Goal: Understand process/instructions: Learn how to perform a task or action

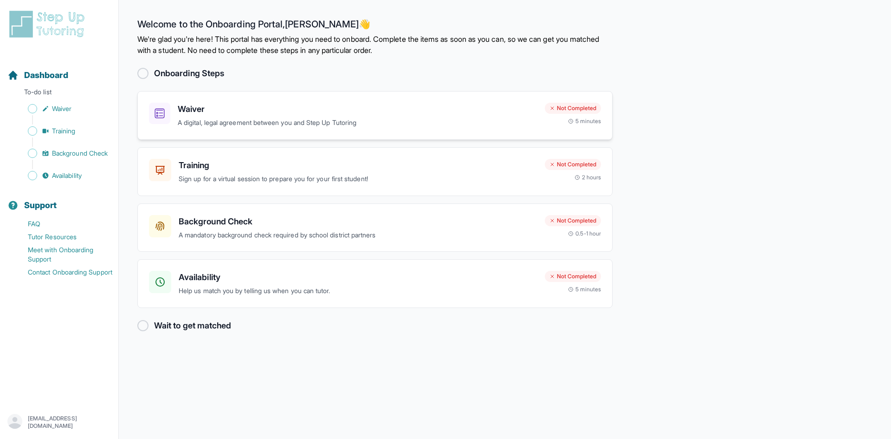
click at [375, 134] on div "Waiver A digital, legal agreement between you and Step Up Tutoring Not Complete…" at bounding box center [374, 115] width 475 height 49
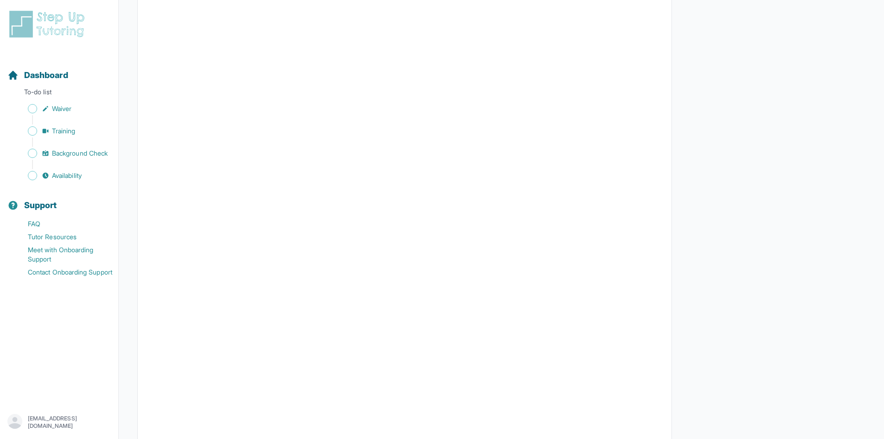
scroll to position [1532, 0]
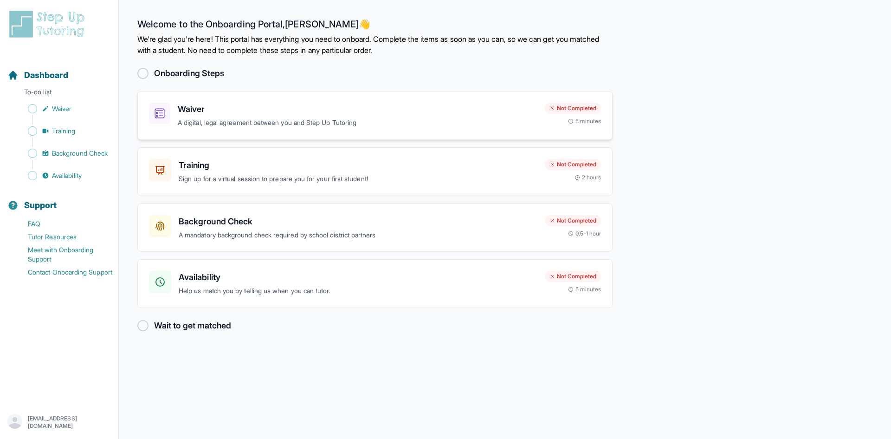
click at [332, 108] on h3 "Waiver" at bounding box center [358, 109] width 360 height 13
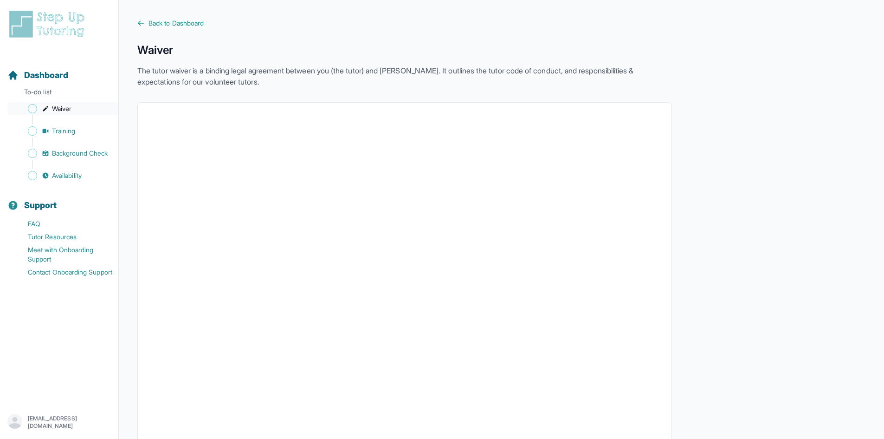
click at [55, 108] on span "Waiver" at bounding box center [61, 108] width 19 height 9
click at [53, 127] on span "Training" at bounding box center [64, 130] width 24 height 9
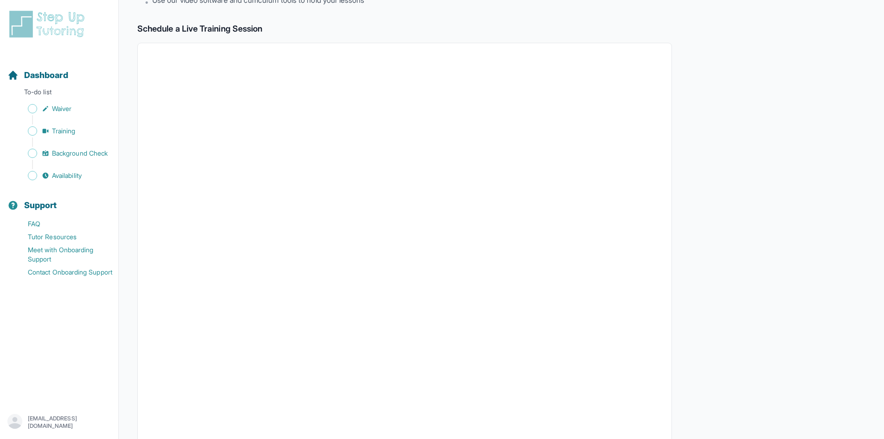
scroll to position [186, 0]
click at [65, 109] on span "Waiver" at bounding box center [61, 108] width 19 height 9
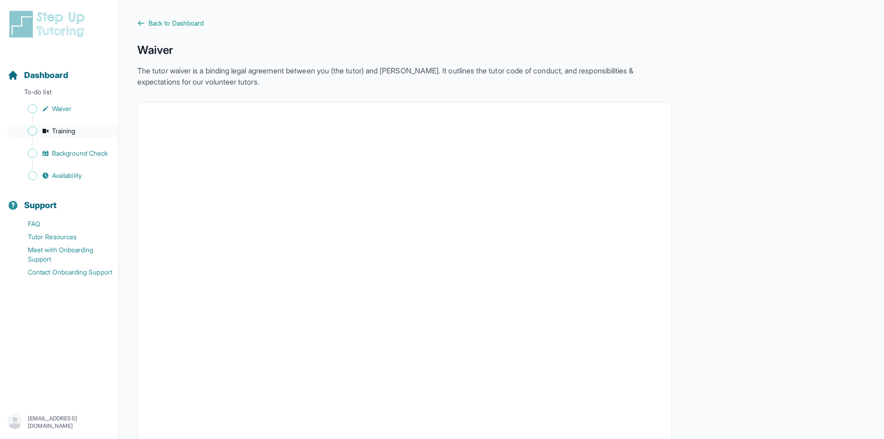
click at [76, 132] on span "Training" at bounding box center [64, 130] width 24 height 9
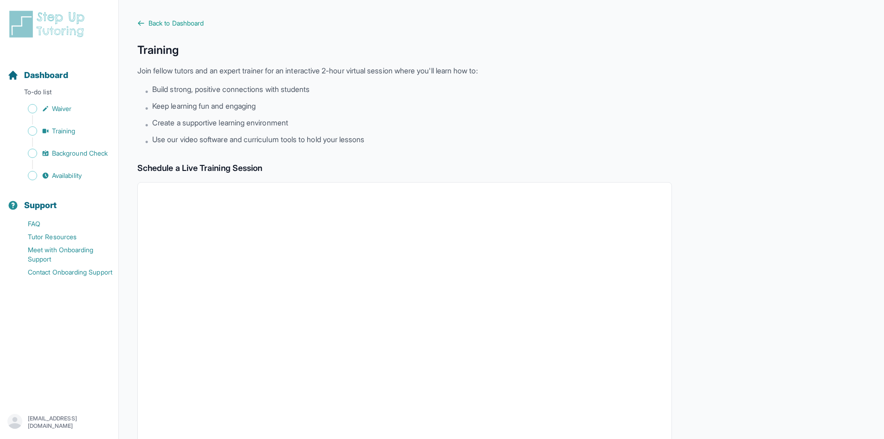
scroll to position [139, 0]
click at [20, 15] on img at bounding box center [48, 24] width 83 height 30
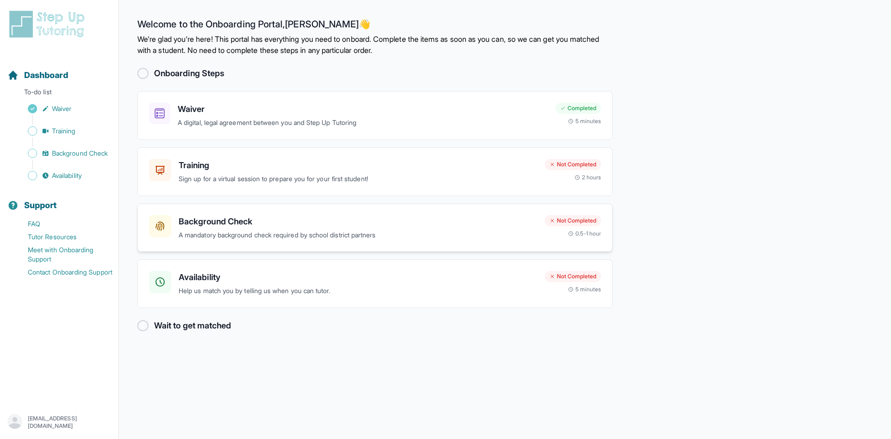
click at [254, 236] on p "A mandatory background check required by school district partners" at bounding box center [358, 235] width 359 height 11
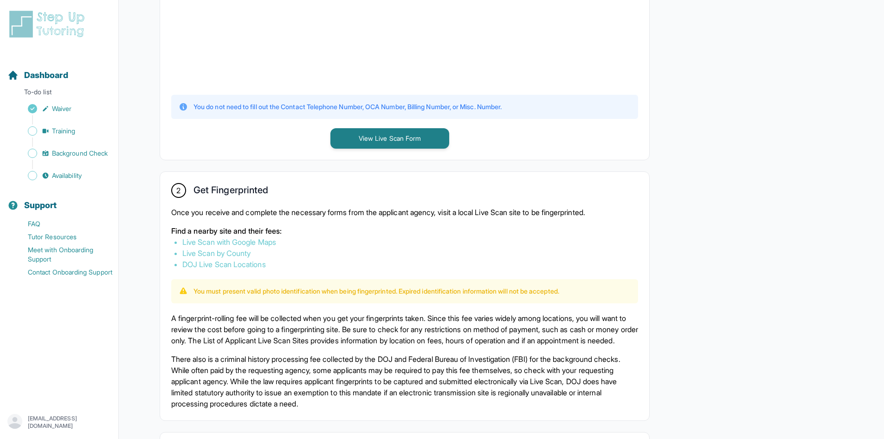
scroll to position [564, 0]
